Goal: Task Accomplishment & Management: Use online tool/utility

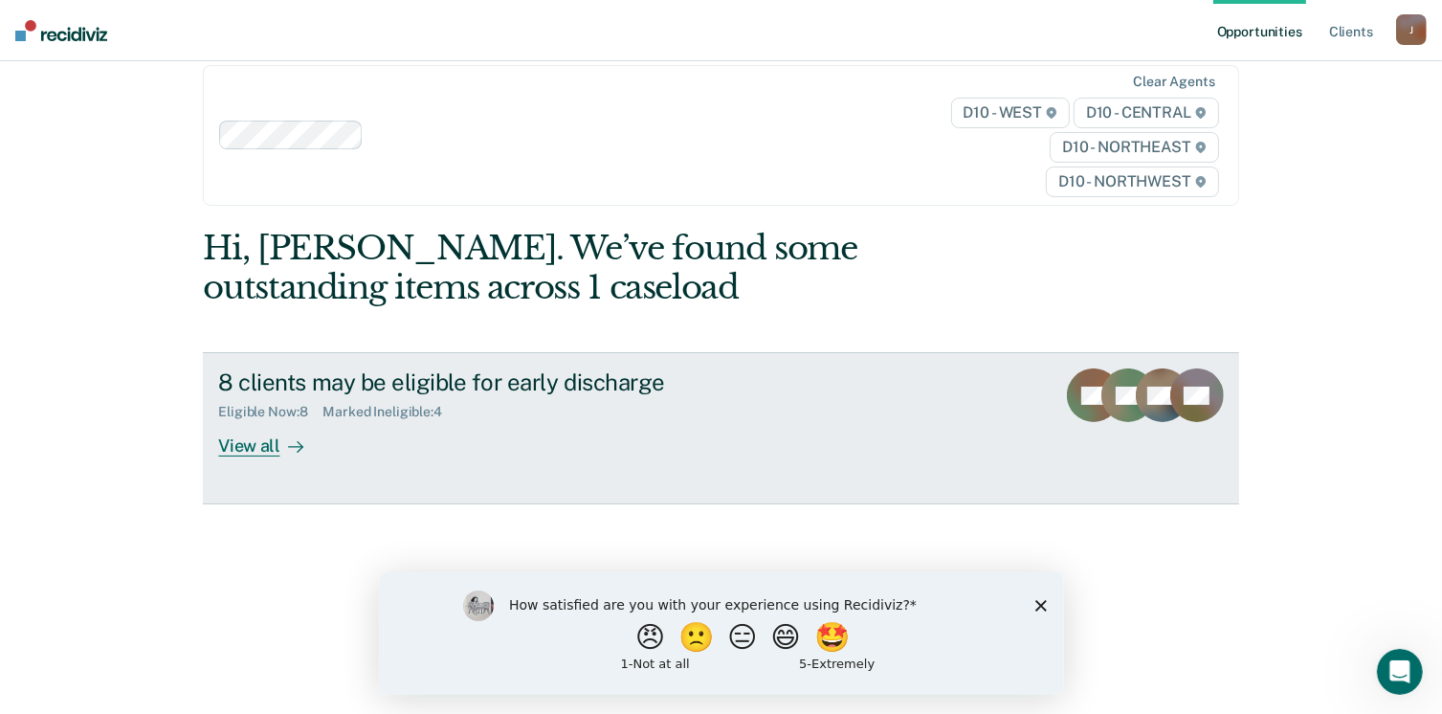
scroll to position [40, 0]
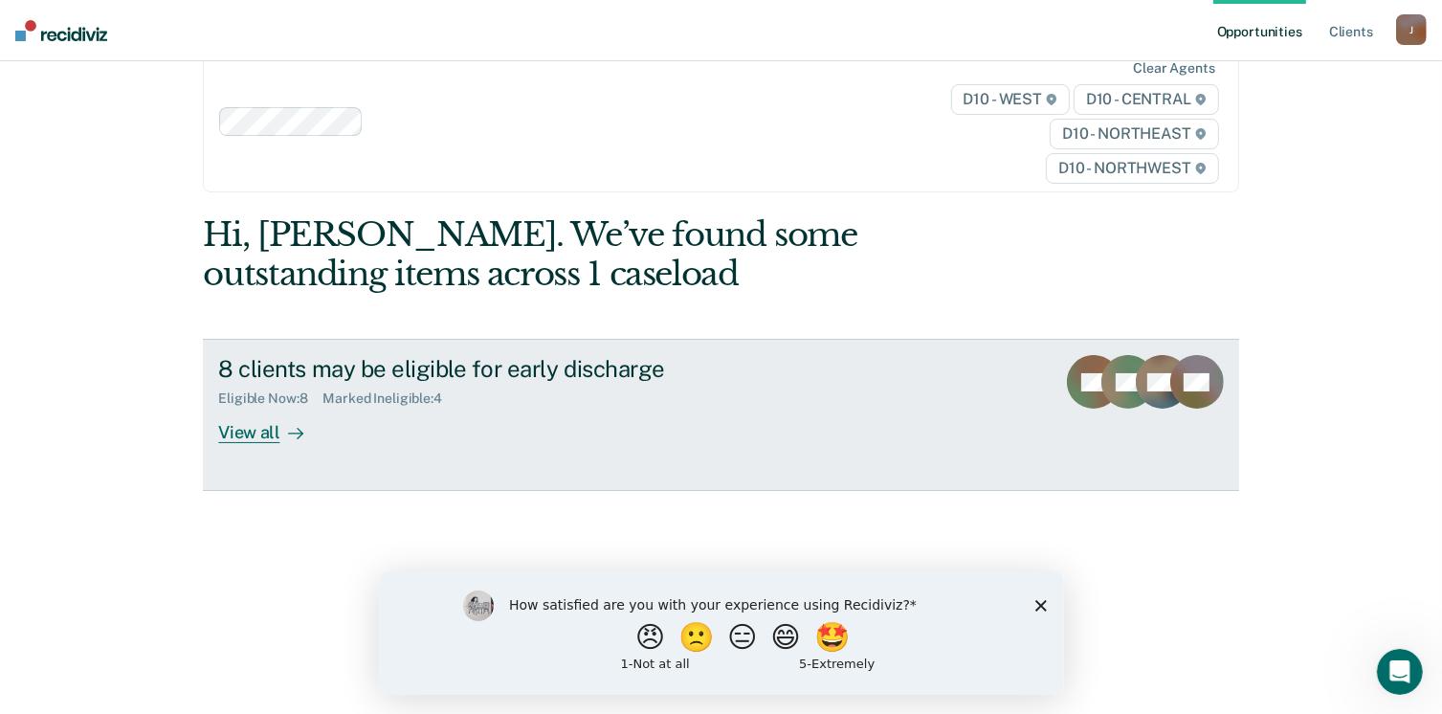
click at [260, 433] on div "View all" at bounding box center [271, 425] width 107 height 37
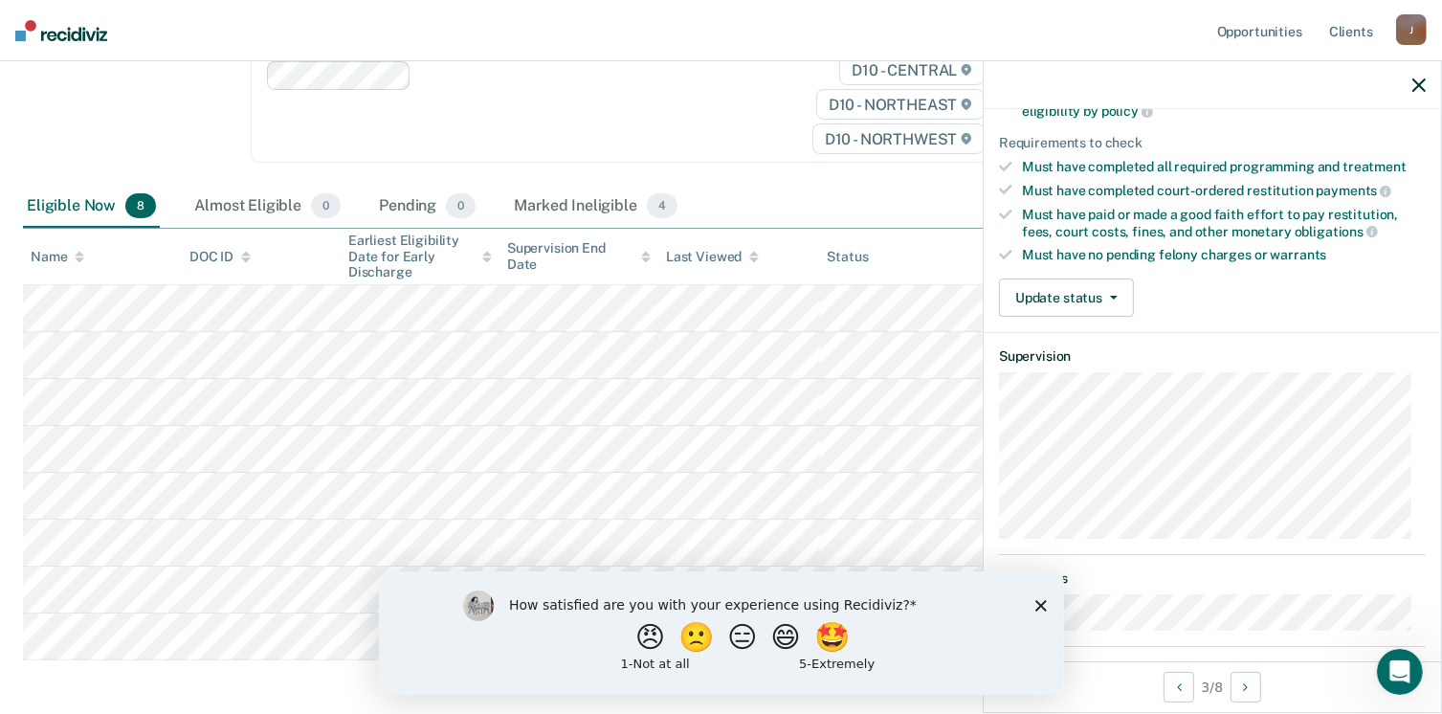
scroll to position [287, 0]
click at [1103, 292] on button "Update status" at bounding box center [1066, 295] width 135 height 38
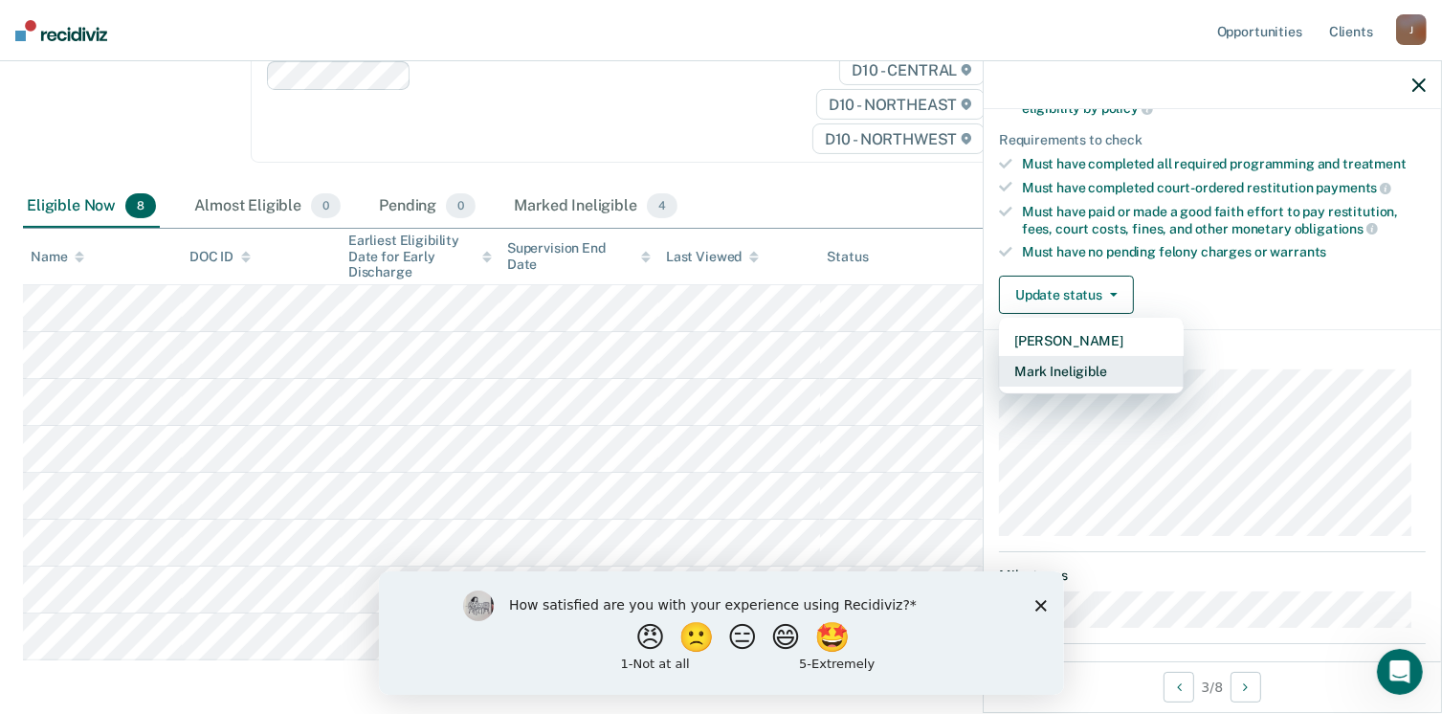
click at [1078, 368] on button "Mark Ineligible" at bounding box center [1091, 371] width 185 height 31
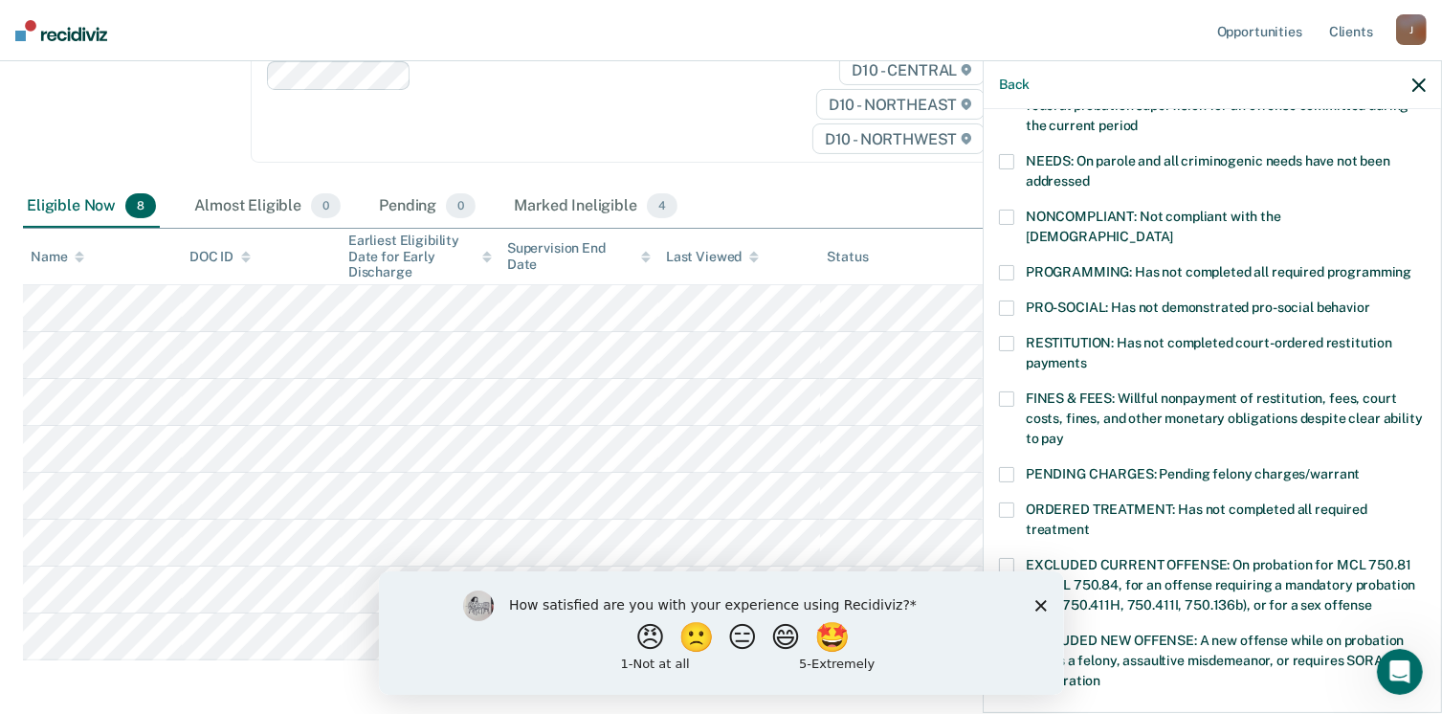
click at [1007, 265] on span at bounding box center [1006, 272] width 15 height 15
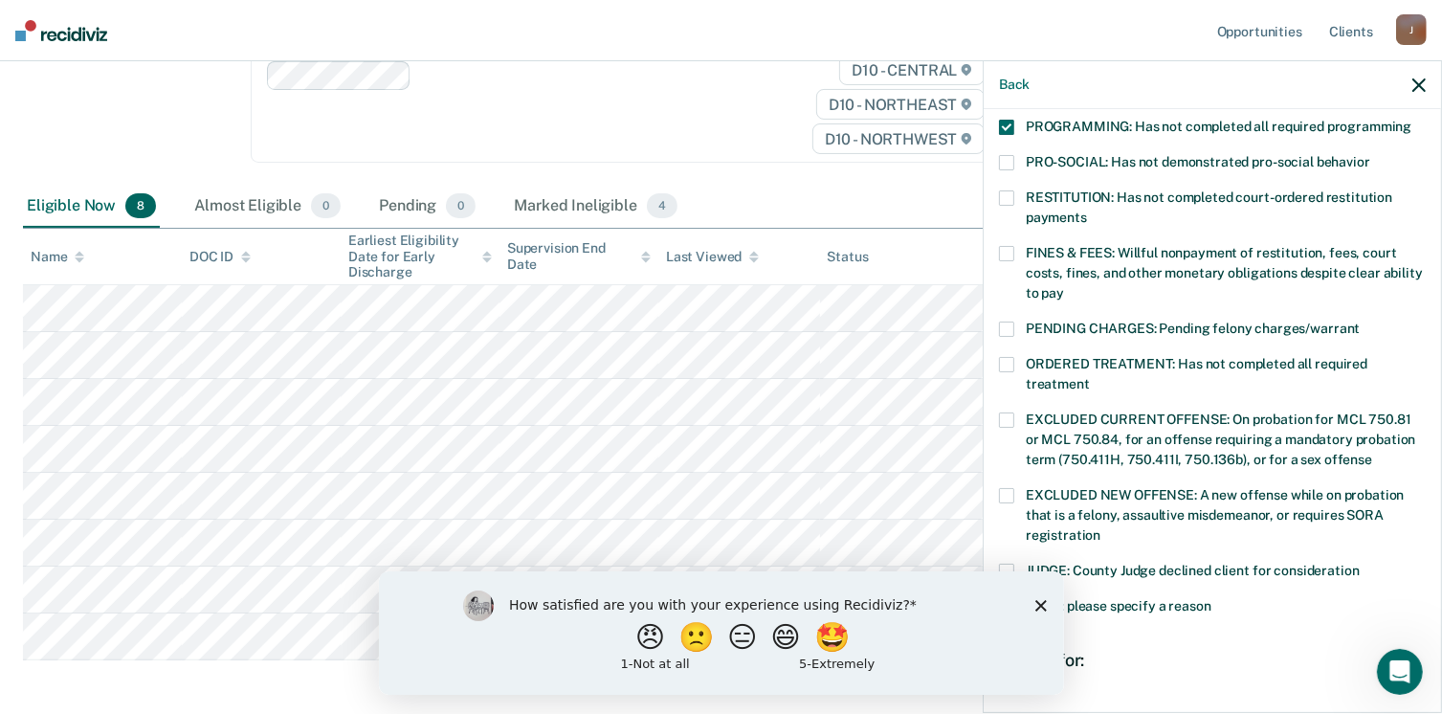
scroll to position [619, 0]
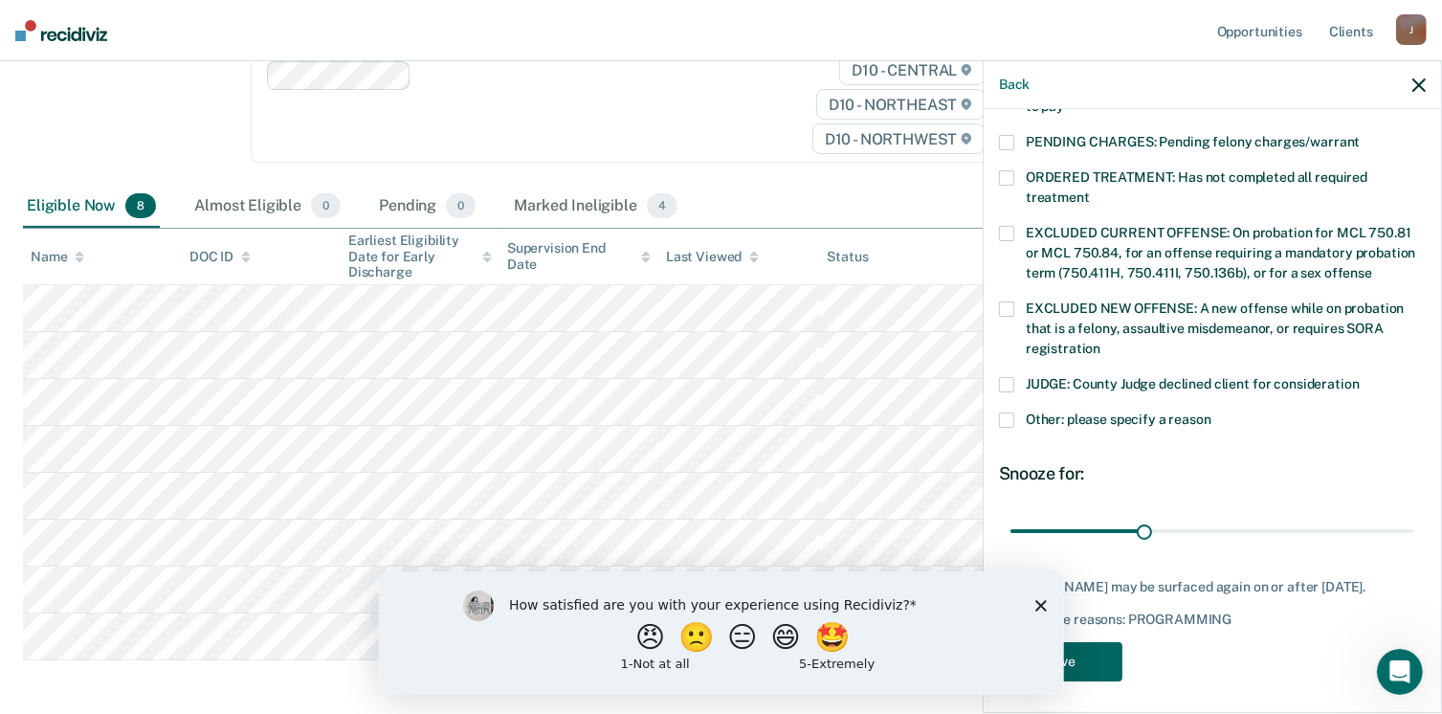
click at [1091, 661] on button "Save" at bounding box center [1060, 661] width 123 height 39
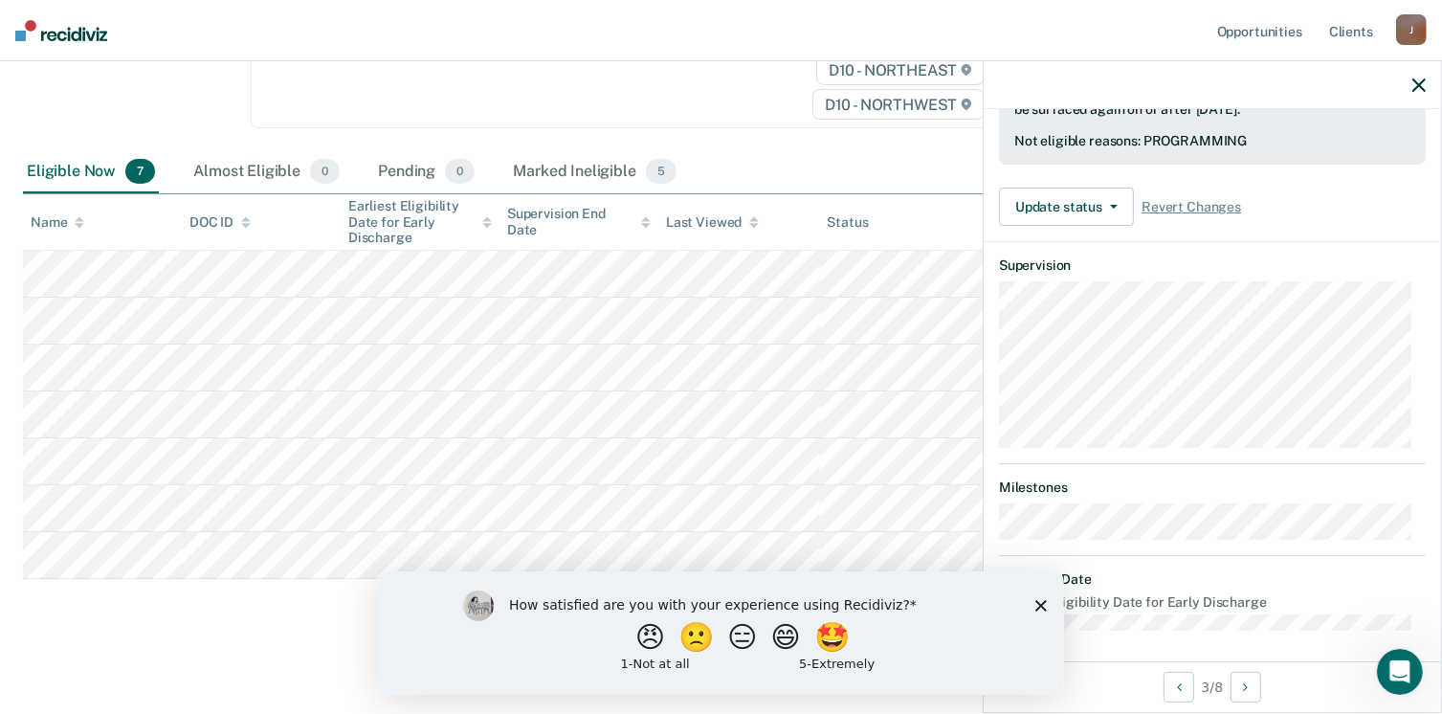
scroll to position [355, 0]
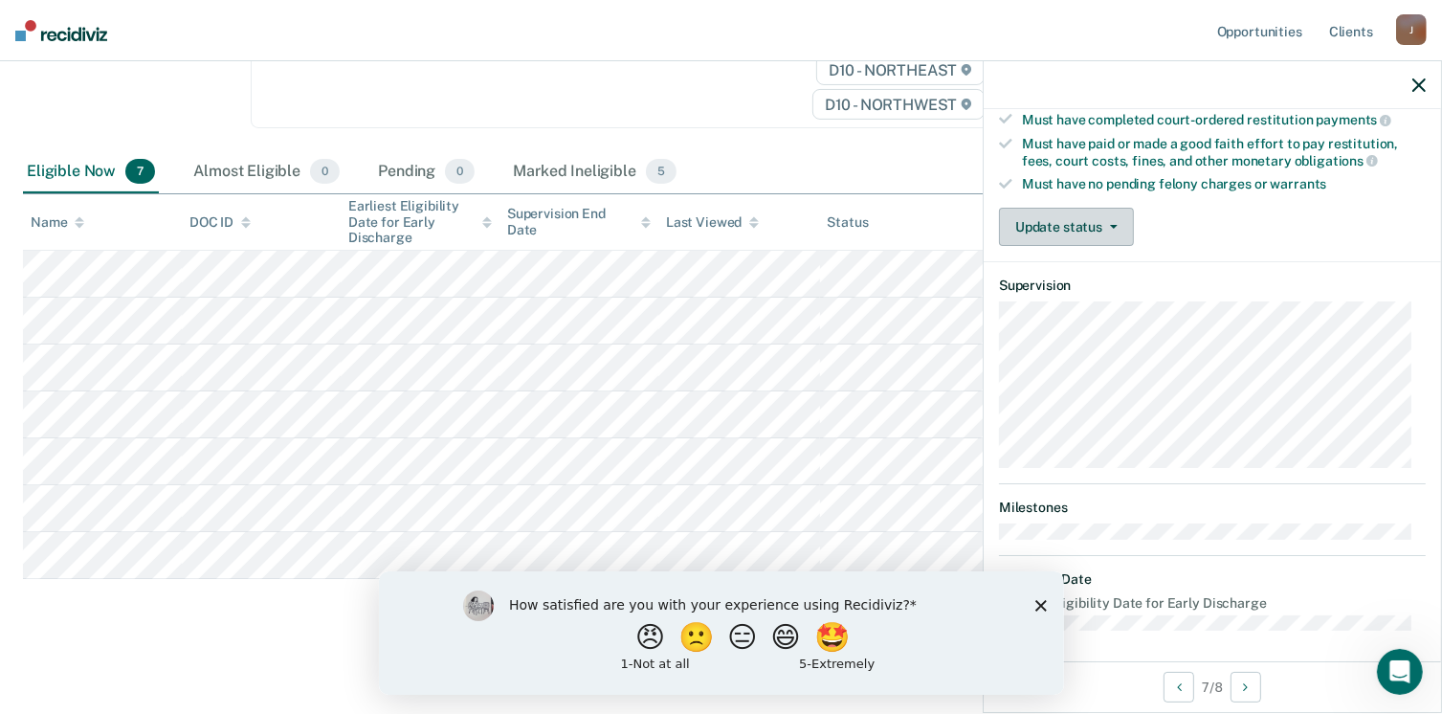
click at [1037, 215] on button "Update status" at bounding box center [1066, 227] width 135 height 38
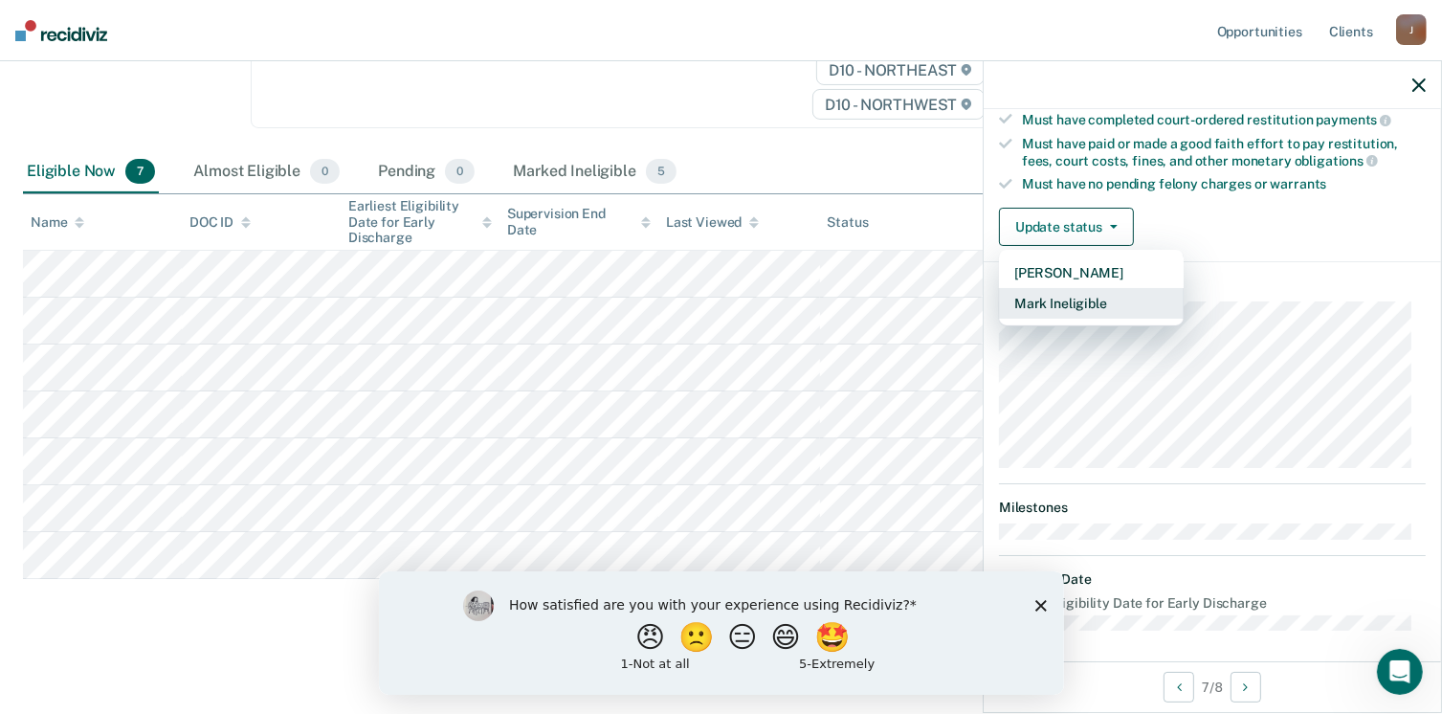
click at [1054, 298] on button "Mark Ineligible" at bounding box center [1091, 303] width 185 height 31
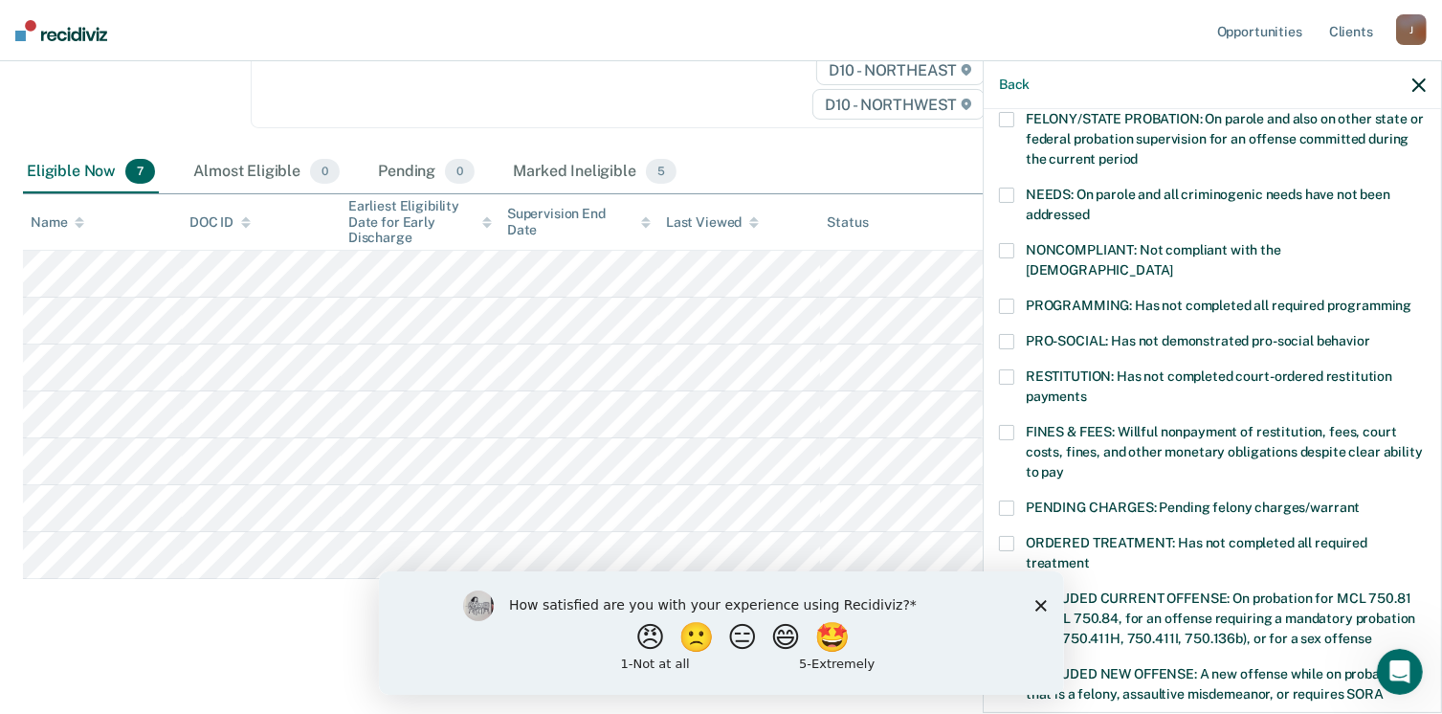
scroll to position [236, 0]
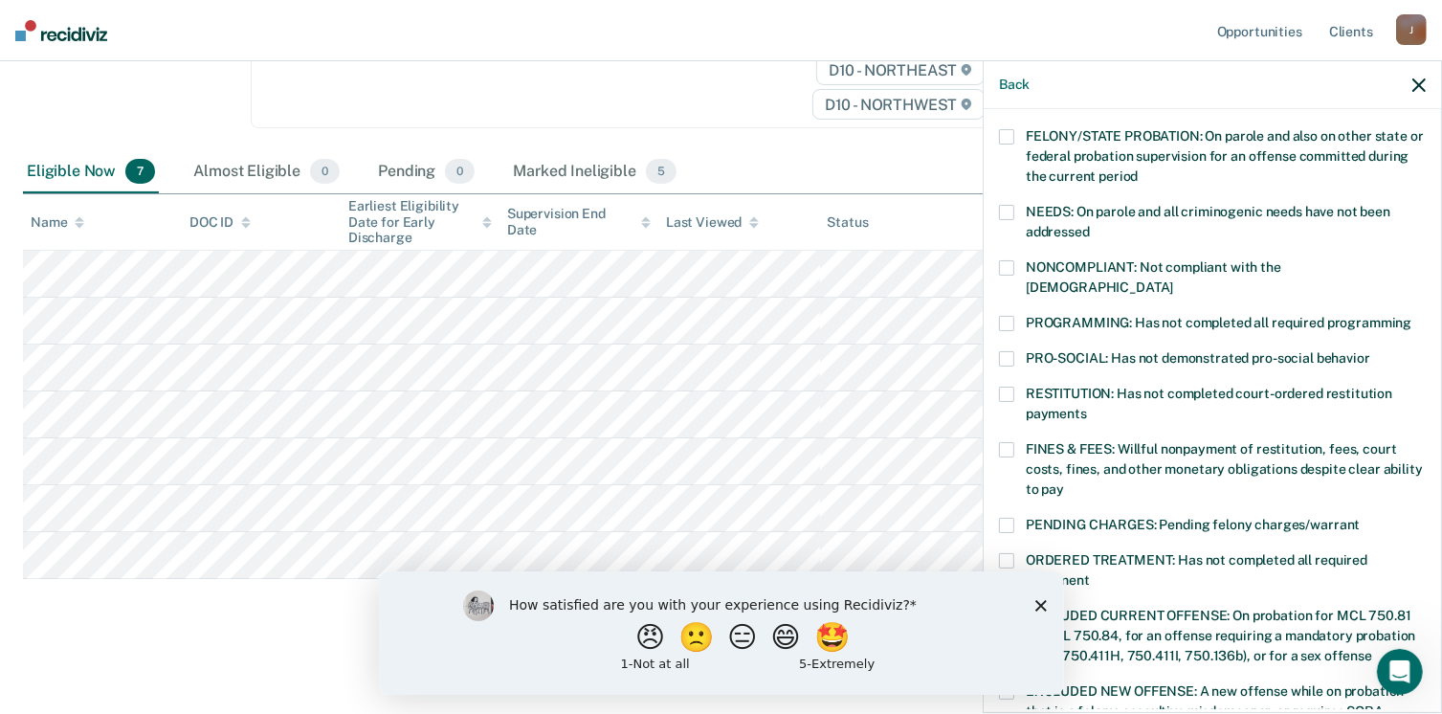
click at [1011, 316] on span at bounding box center [1006, 323] width 15 height 15
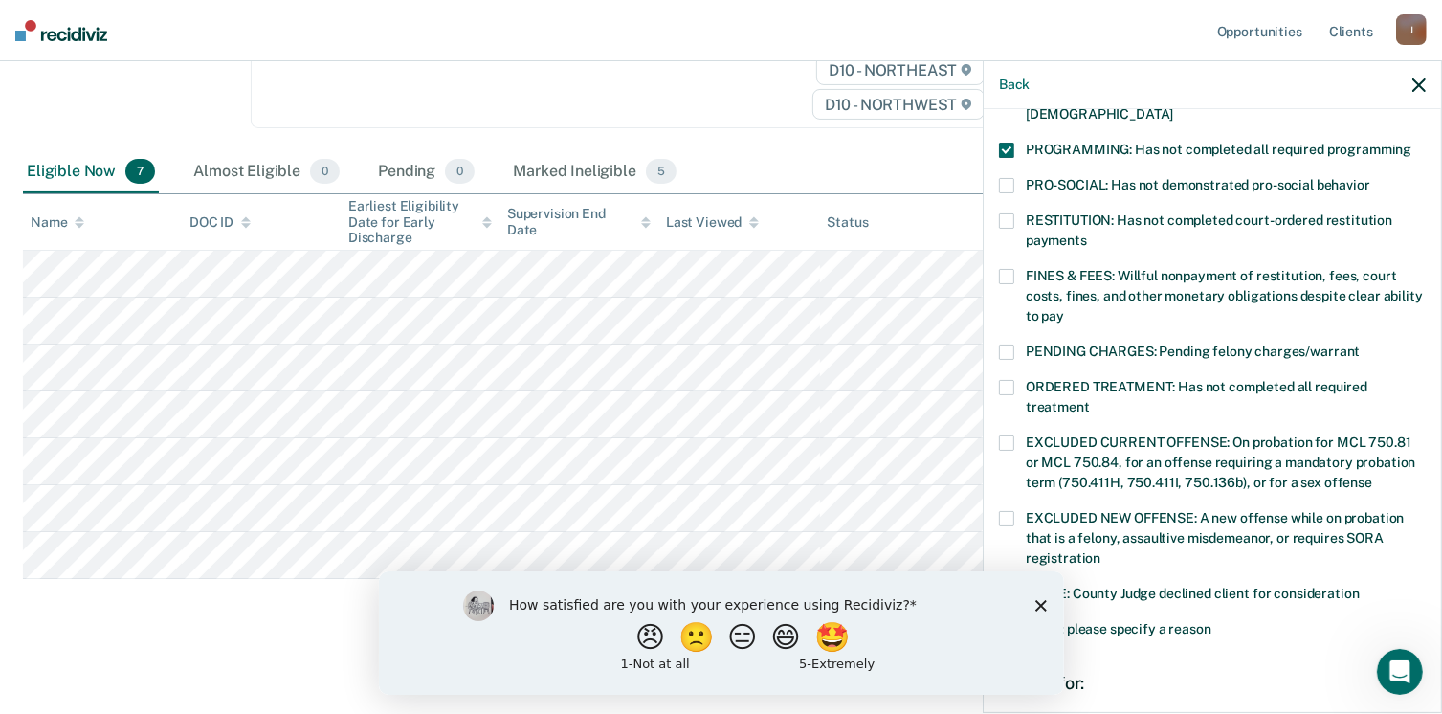
scroll to position [523, 0]
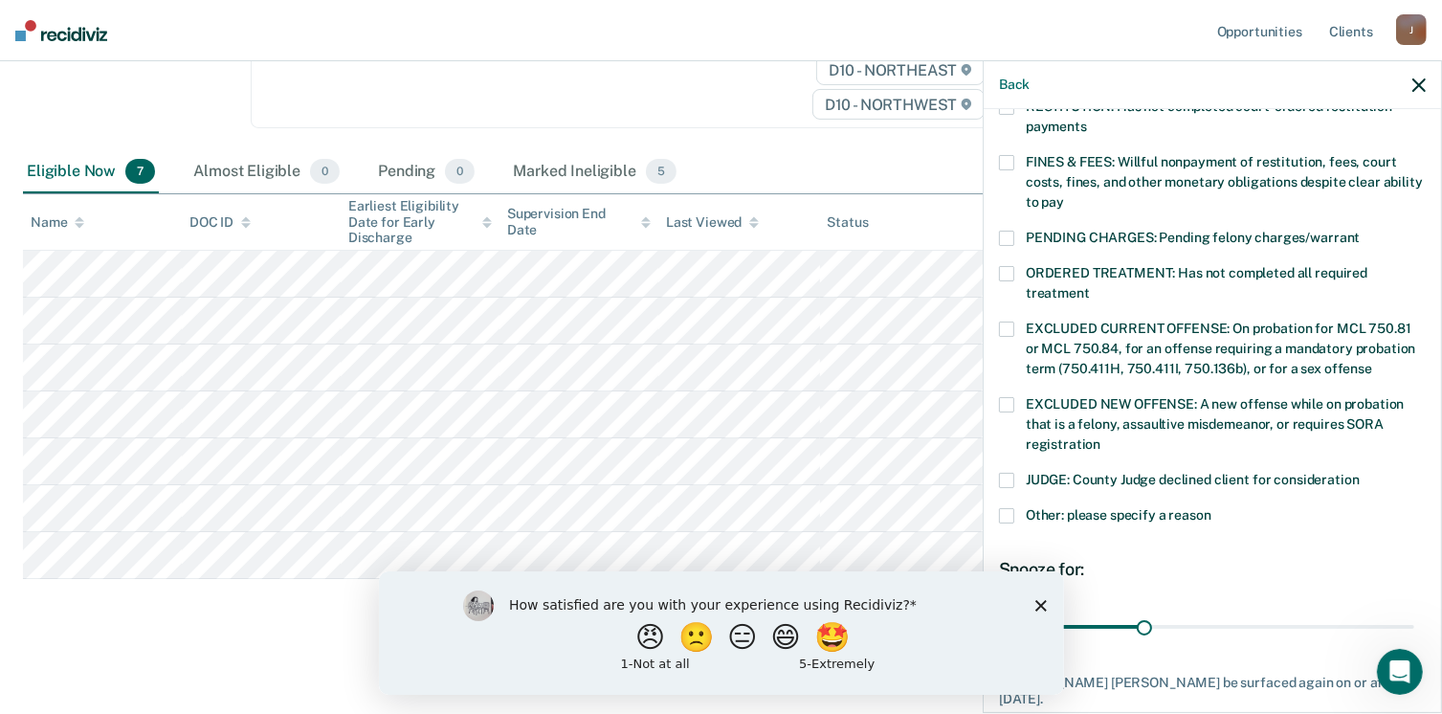
click at [1039, 603] on icon "Close survey" at bounding box center [1039, 604] width 11 height 11
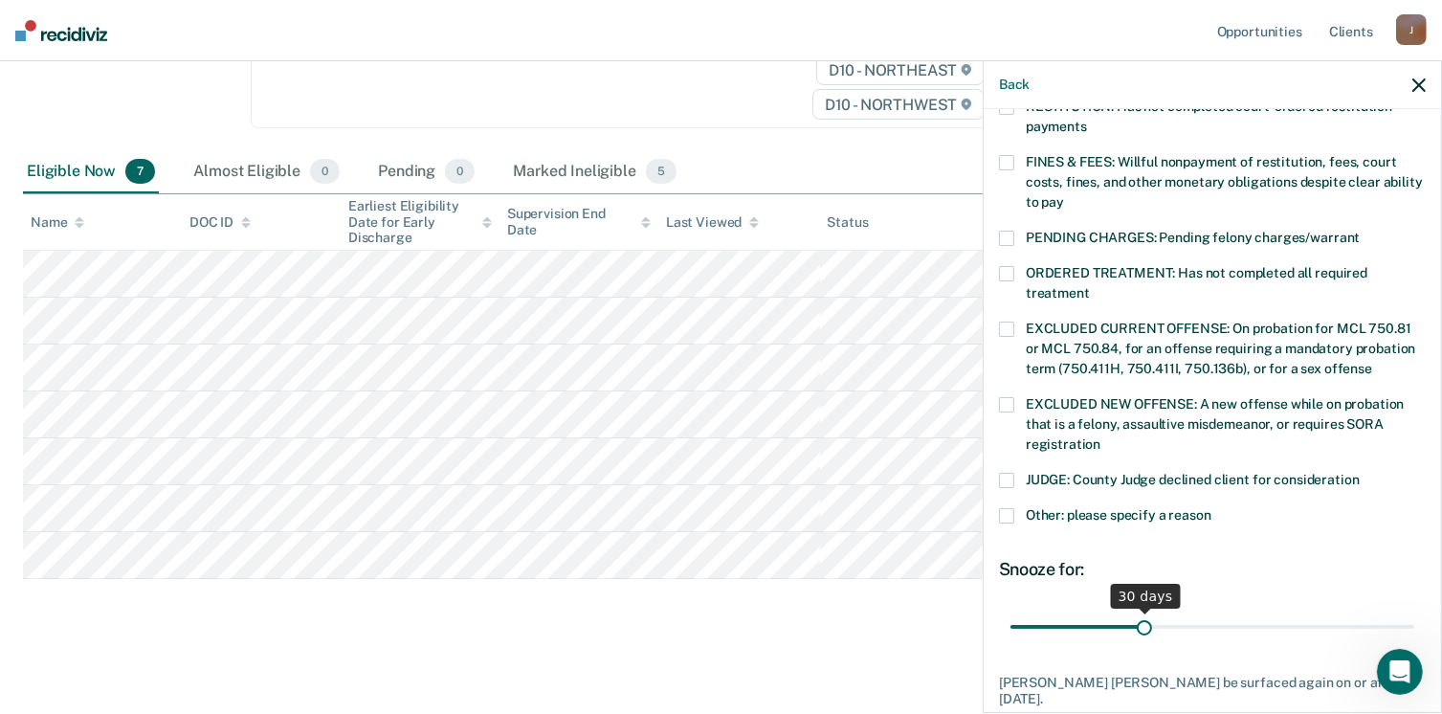
scroll to position [619, 0]
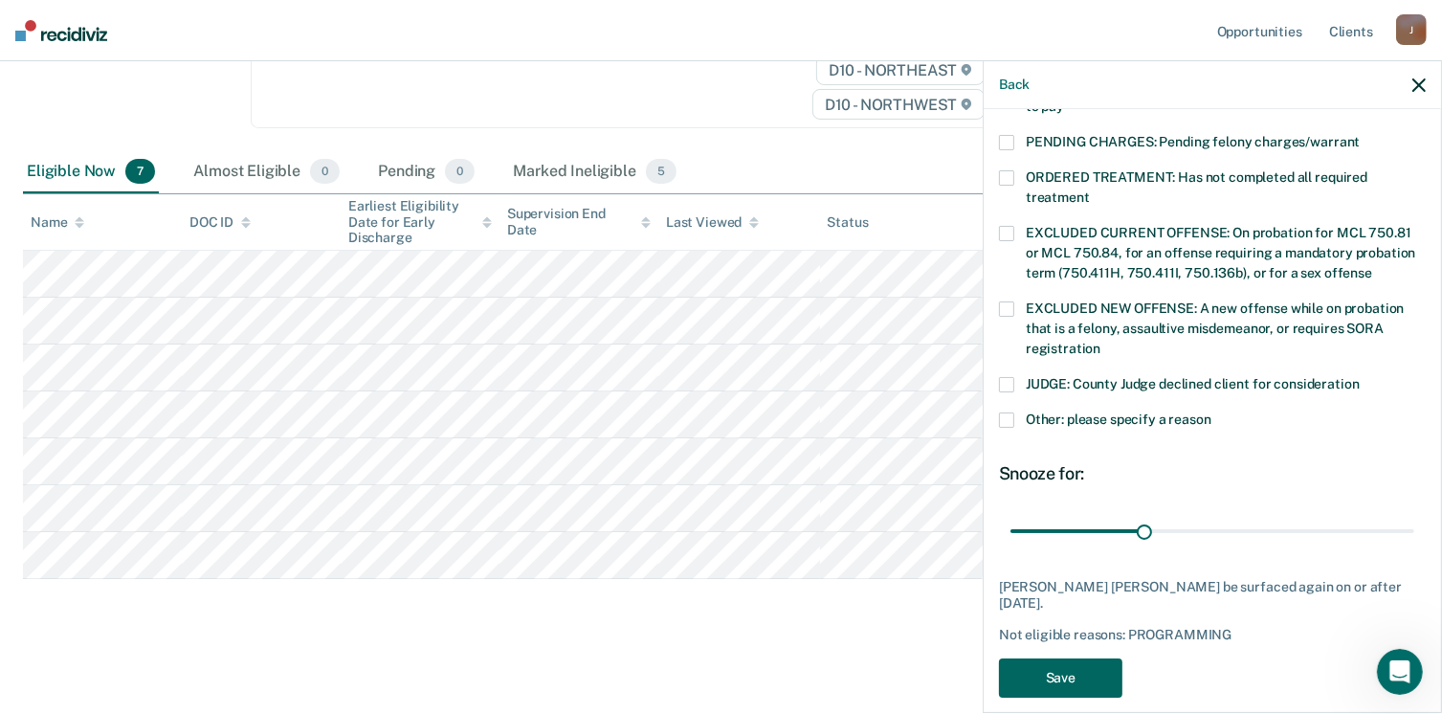
click at [1044, 658] on button "Save" at bounding box center [1060, 677] width 123 height 39
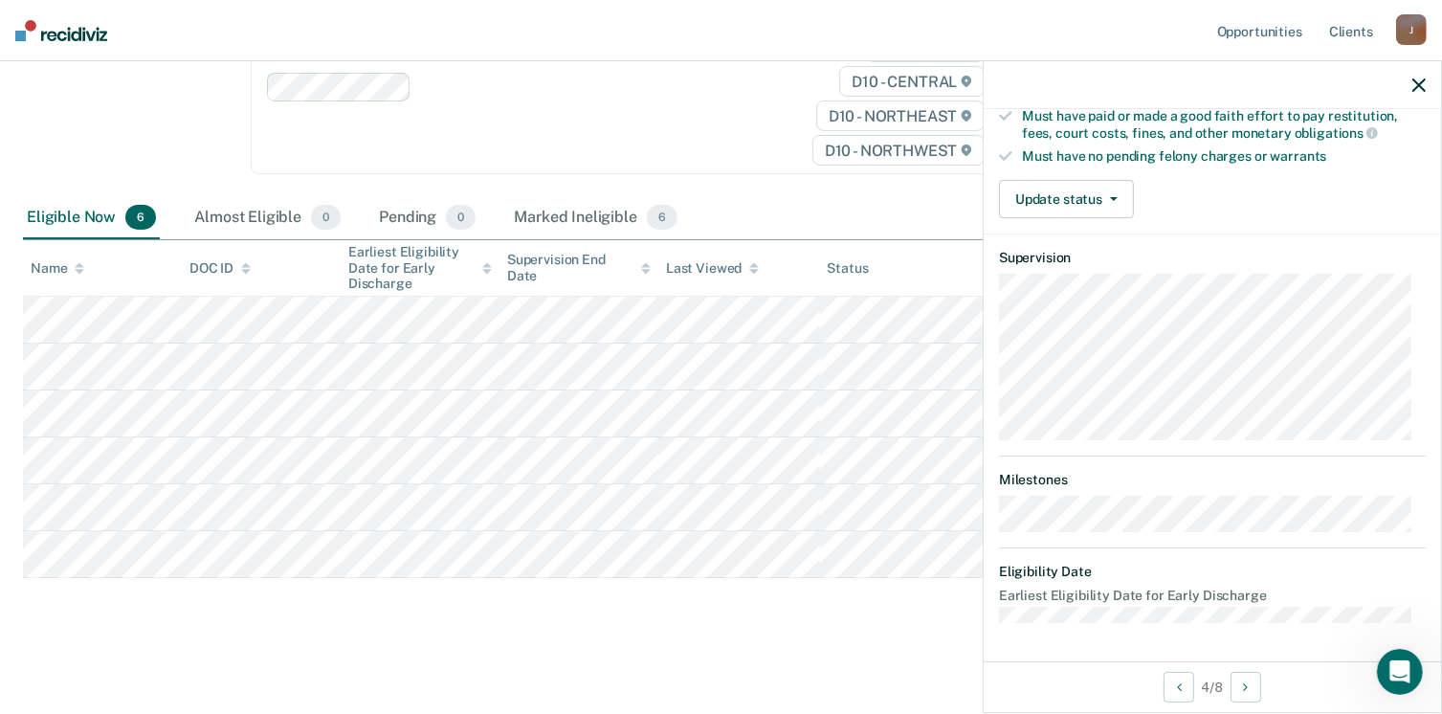
scroll to position [355, 0]
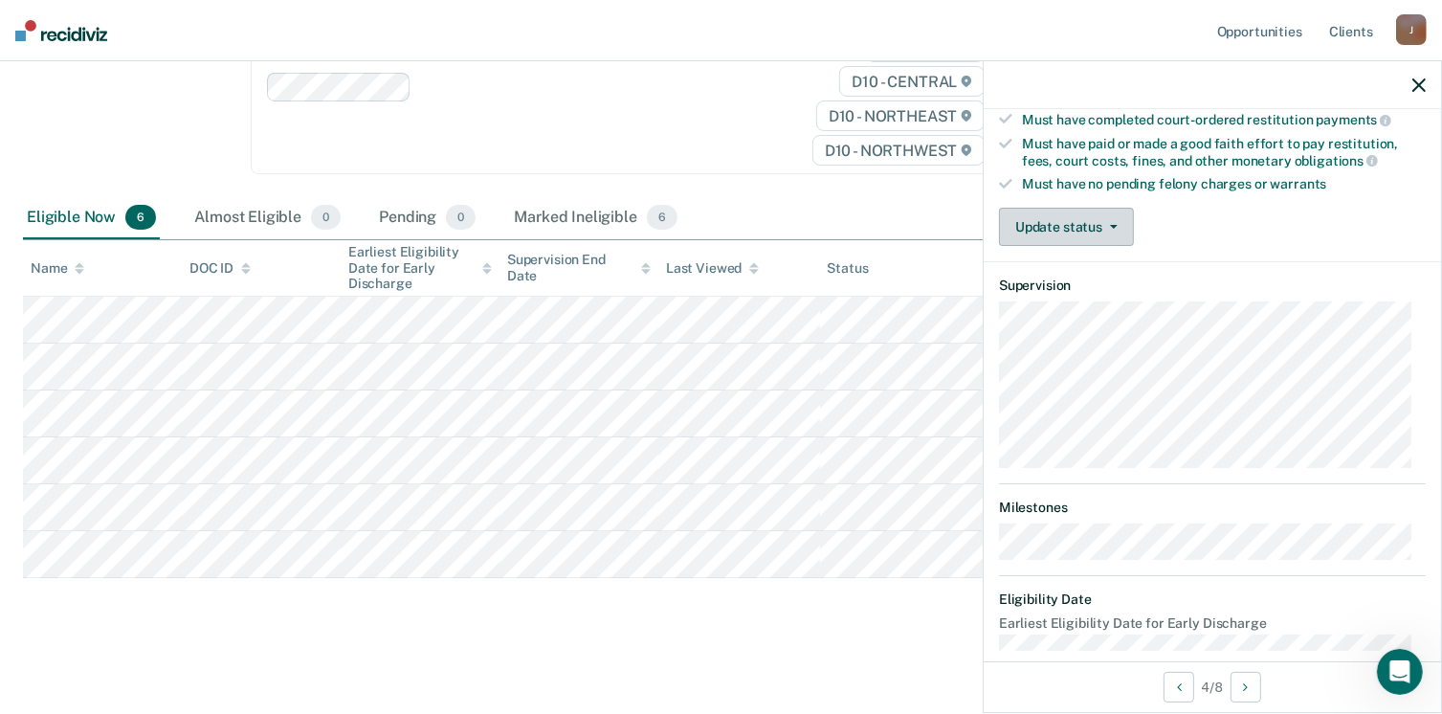
click at [1110, 225] on icon "button" at bounding box center [1114, 227] width 8 height 4
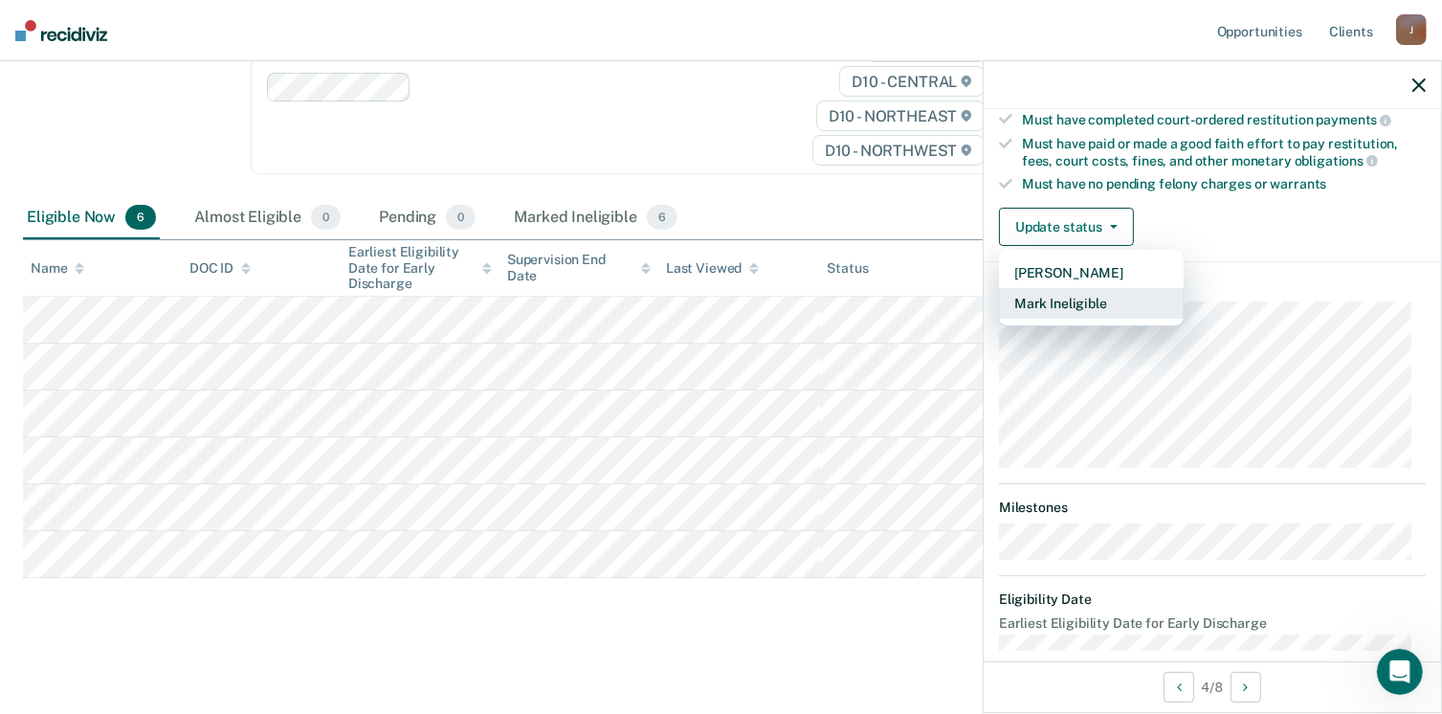
click at [1051, 296] on button "Mark Ineligible" at bounding box center [1091, 303] width 185 height 31
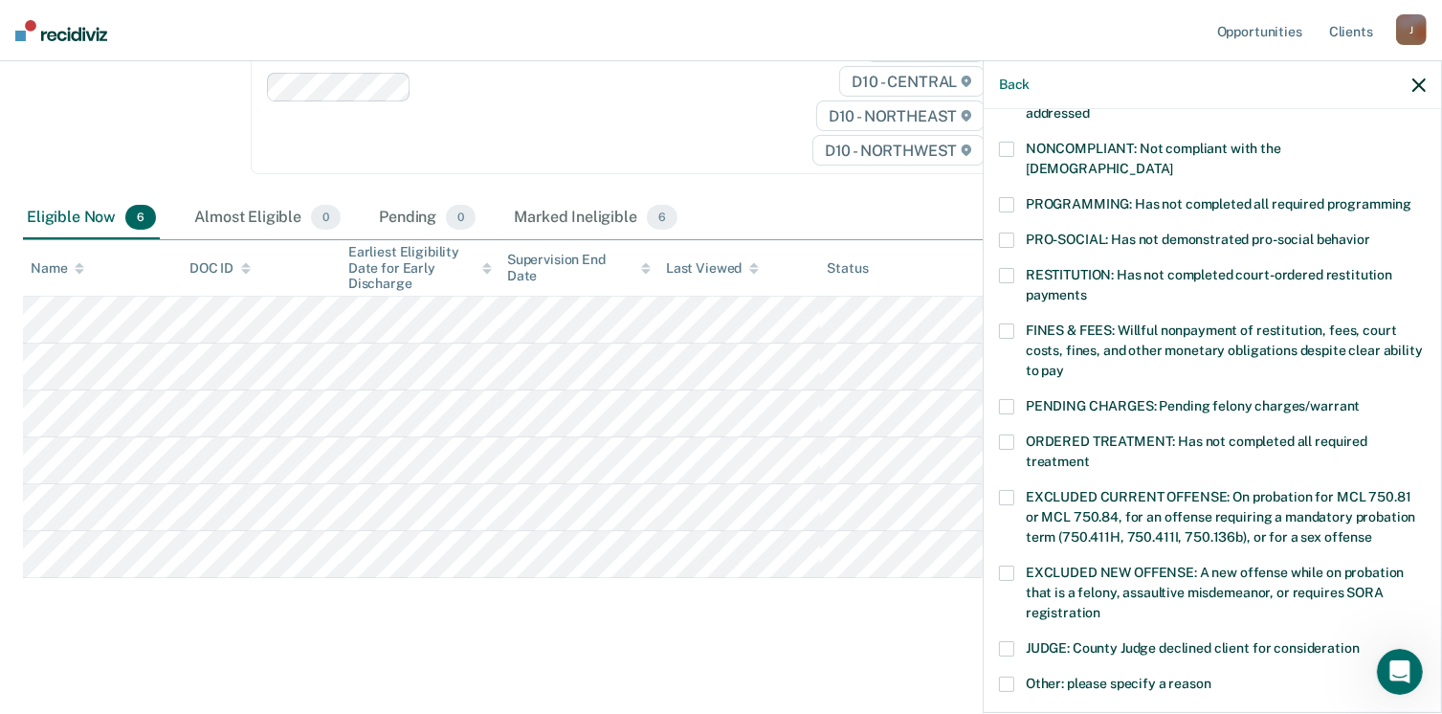
click at [1018, 143] on label "NONCOMPLIANT: Not compliant with the [DEMOGRAPHIC_DATA]" at bounding box center [1212, 162] width 427 height 40
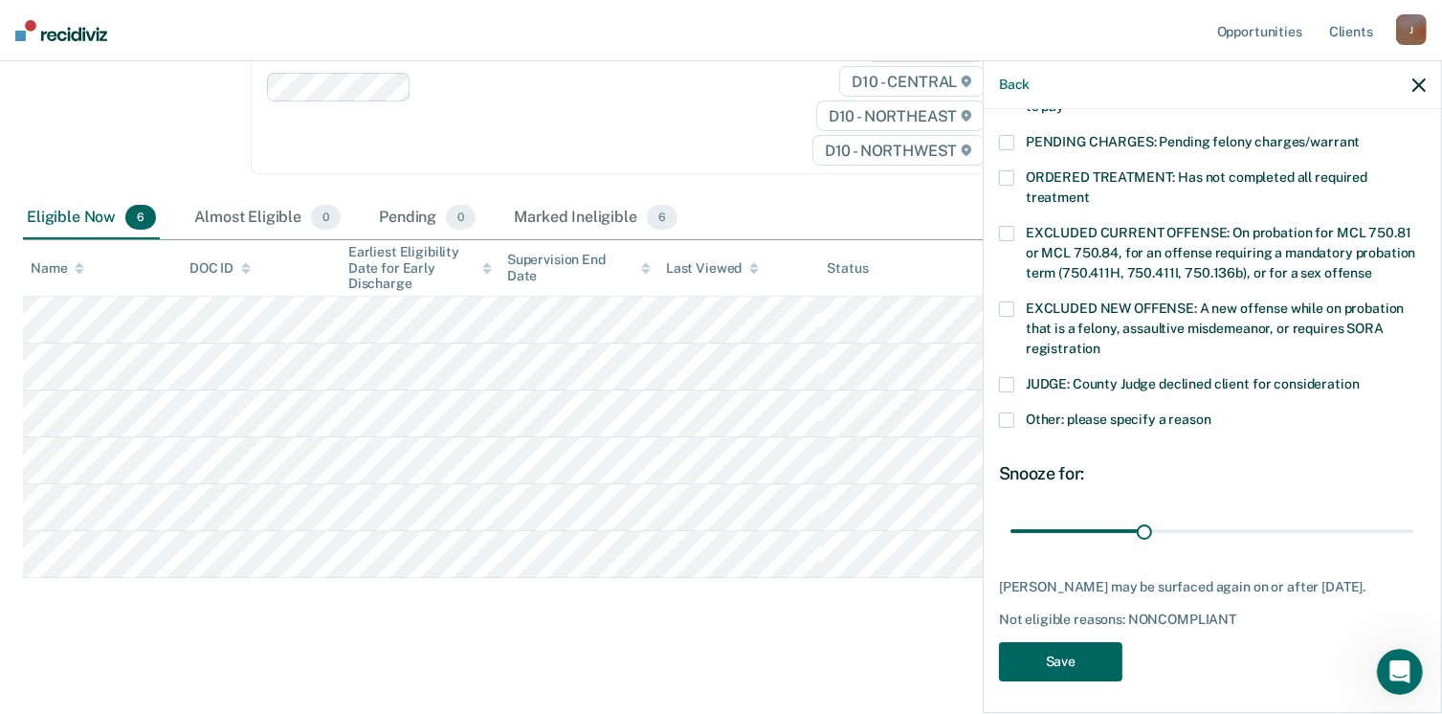
click at [1039, 656] on button "Save" at bounding box center [1060, 661] width 123 height 39
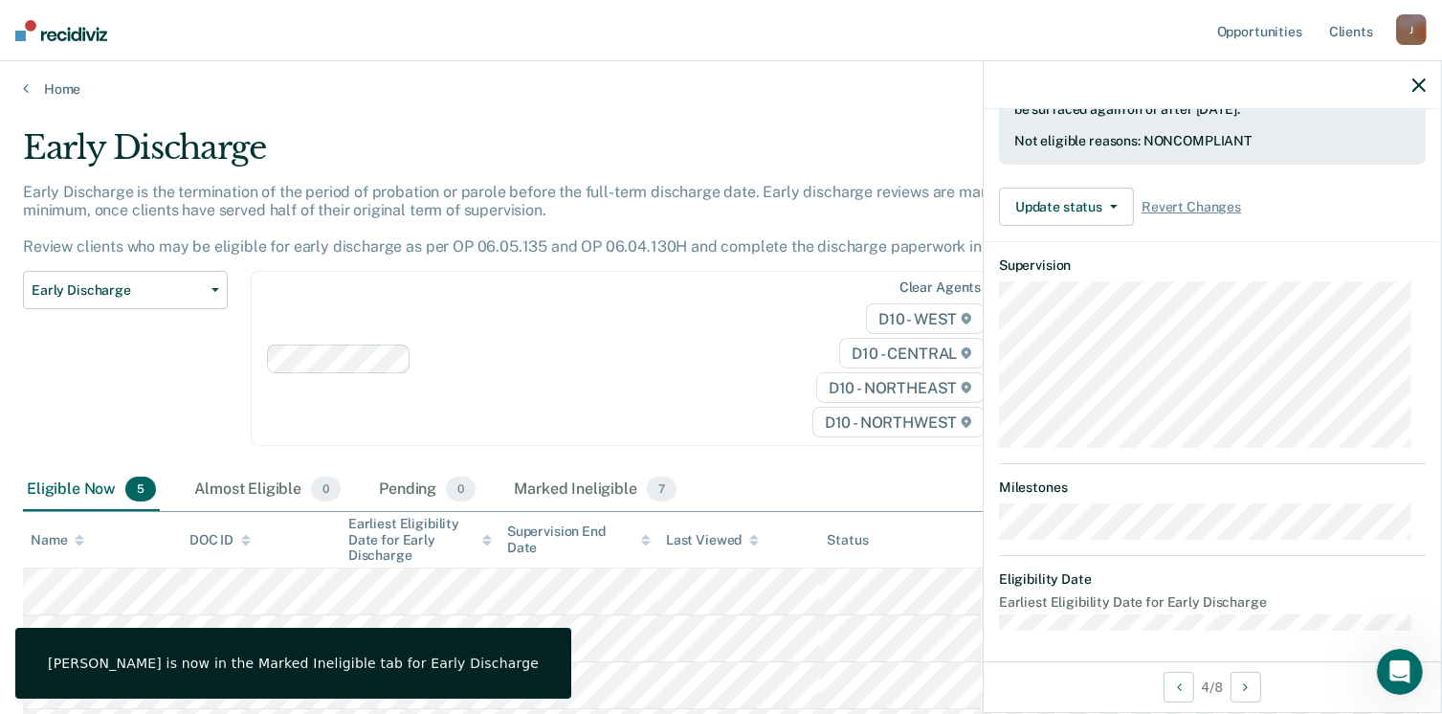
scroll to position [0, 0]
